Goal: Navigation & Orientation: Find specific page/section

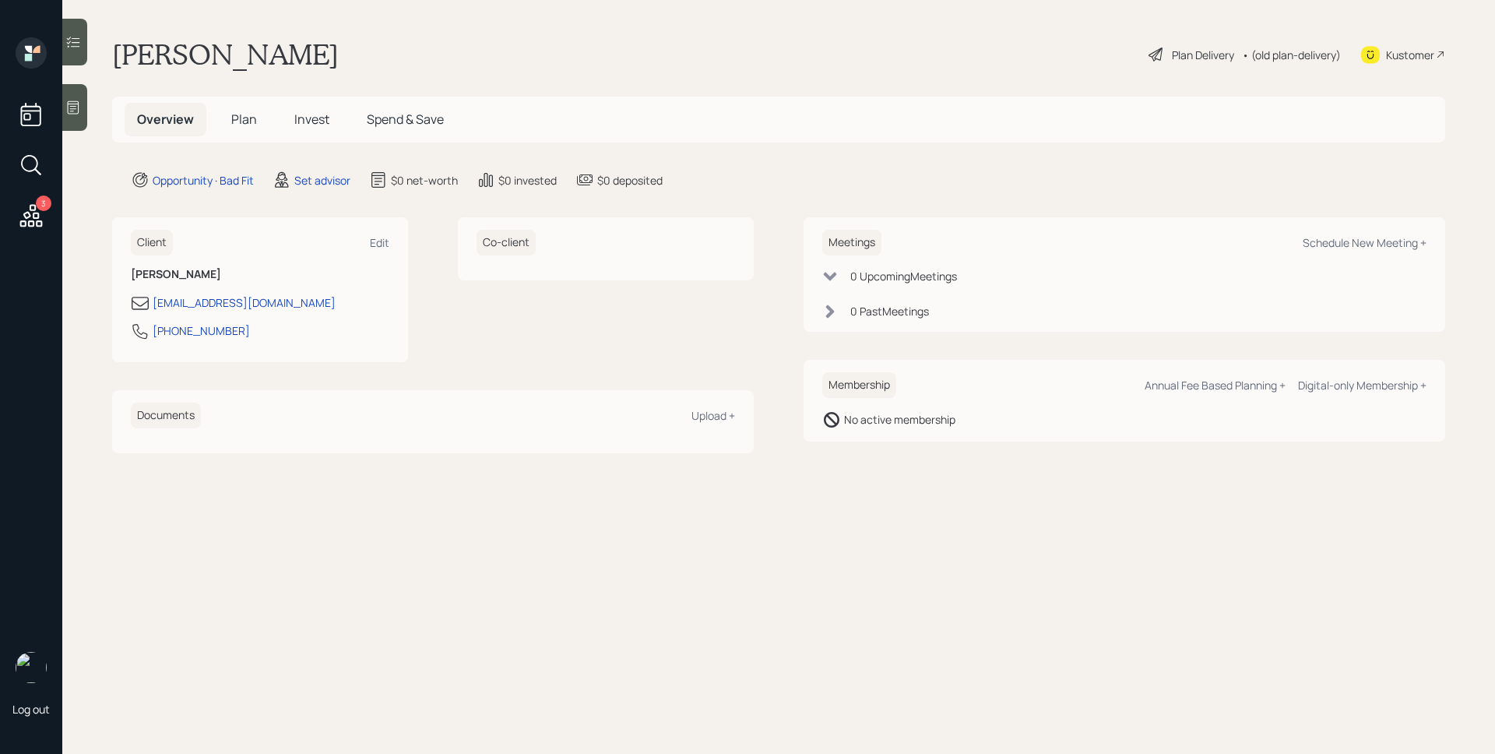
click at [240, 122] on span "Plan" at bounding box center [244, 119] width 26 height 17
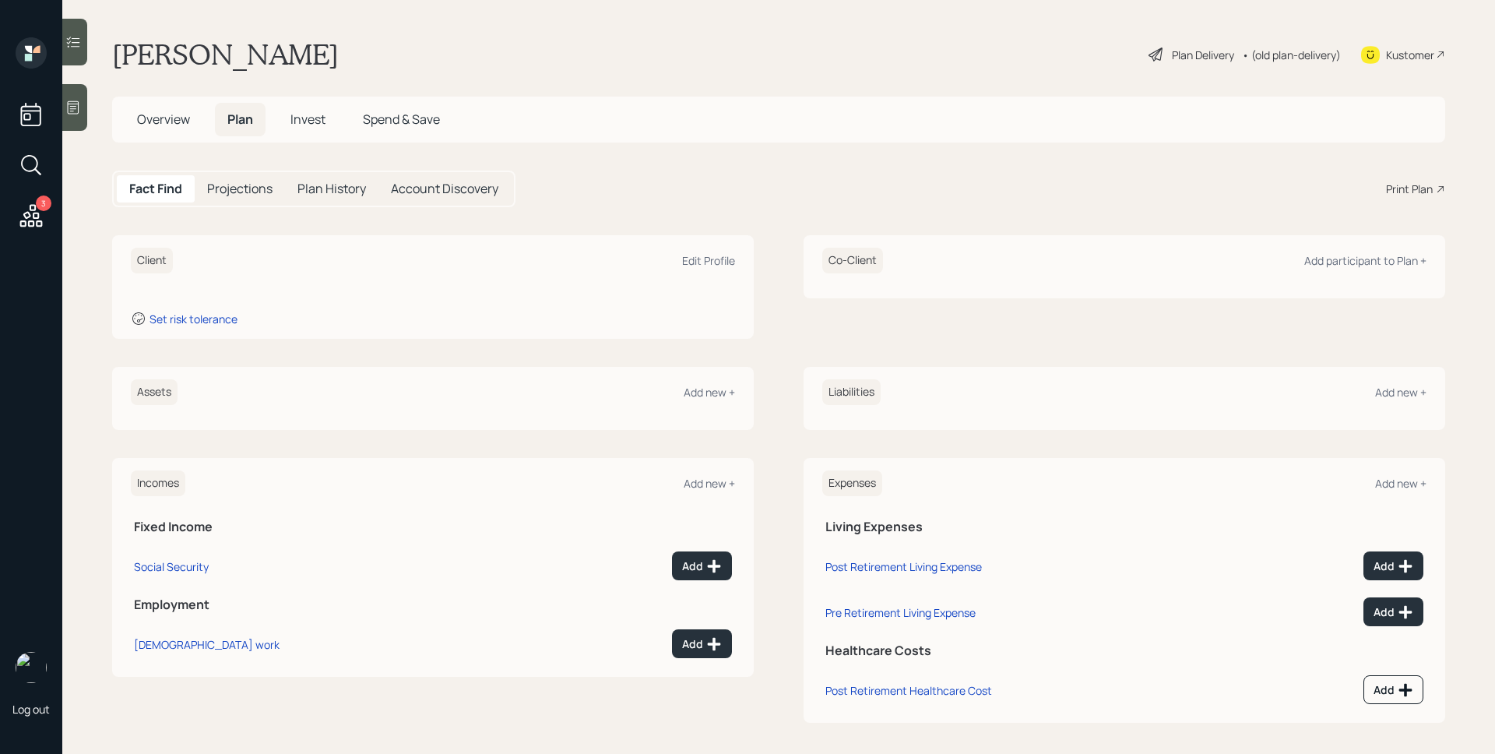
click at [294, 125] on span "Invest" at bounding box center [307, 119] width 35 height 17
